Goal: Communication & Community: Answer question/provide support

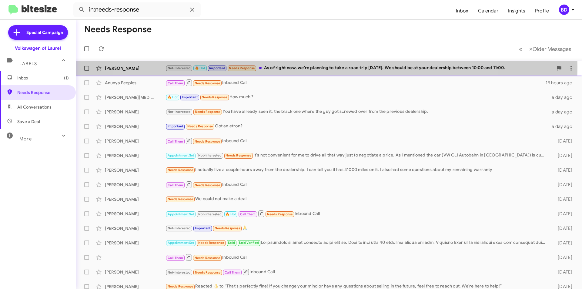
click at [307, 67] on div "Not-Interested 🔥 Hot Important Needs Response As of right now, we're planning t…" at bounding box center [359, 68] width 387 height 7
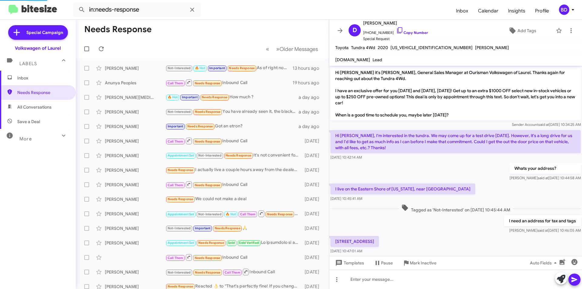
scroll to position [99, 0]
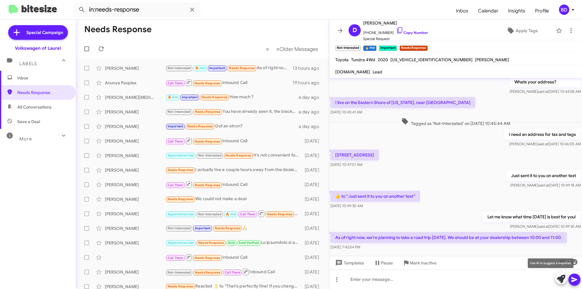
click at [561, 277] on icon at bounding box center [561, 279] width 8 height 8
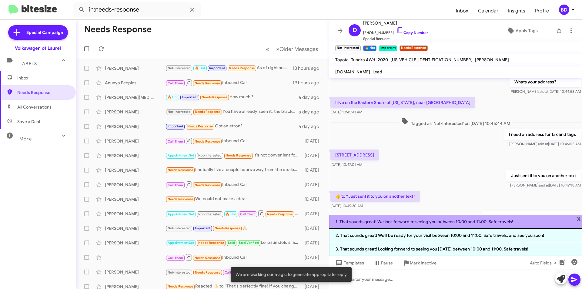
click at [477, 223] on li "1. That sounds great! We look forward to seeing you between 10:00 and 11:00. Sa…" at bounding box center [455, 222] width 253 height 14
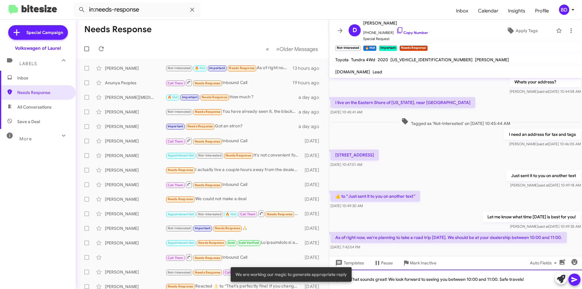
click at [533, 277] on div "That sounds great! We look forward to seeing you between 10:00 and 11:00. Safe …" at bounding box center [455, 279] width 253 height 19
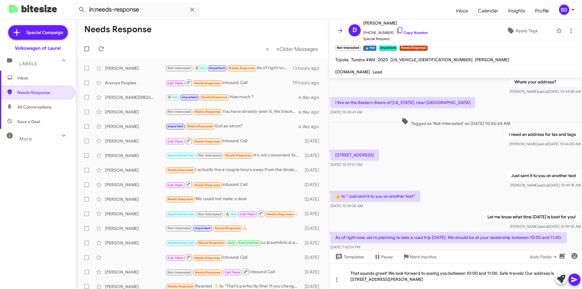
click at [577, 281] on icon at bounding box center [574, 279] width 7 height 7
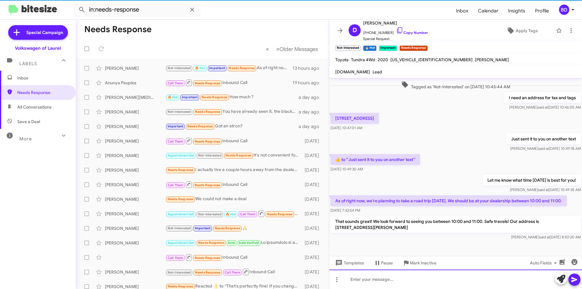
scroll to position [139, 0]
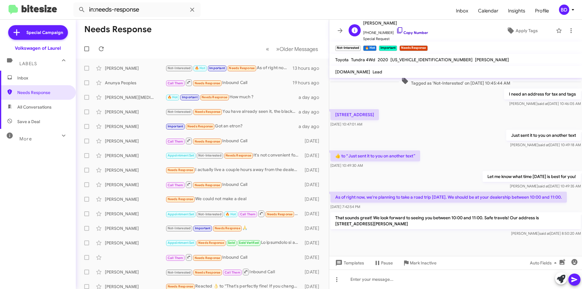
click at [418, 31] on link "Copy Number" at bounding box center [412, 32] width 32 height 5
drag, startPoint x: 337, startPoint y: 216, endPoint x: 409, endPoint y: 223, distance: 72.5
click at [409, 223] on p "That sounds great! We look forward to seeing you between 10:00 and 11:00. Safe …" at bounding box center [455, 220] width 250 height 17
copy p "hat sounds great! We look forward to seeing you between 10:00 and 11:00. Safe t…"
